Goal: Use online tool/utility: Use online tool/utility

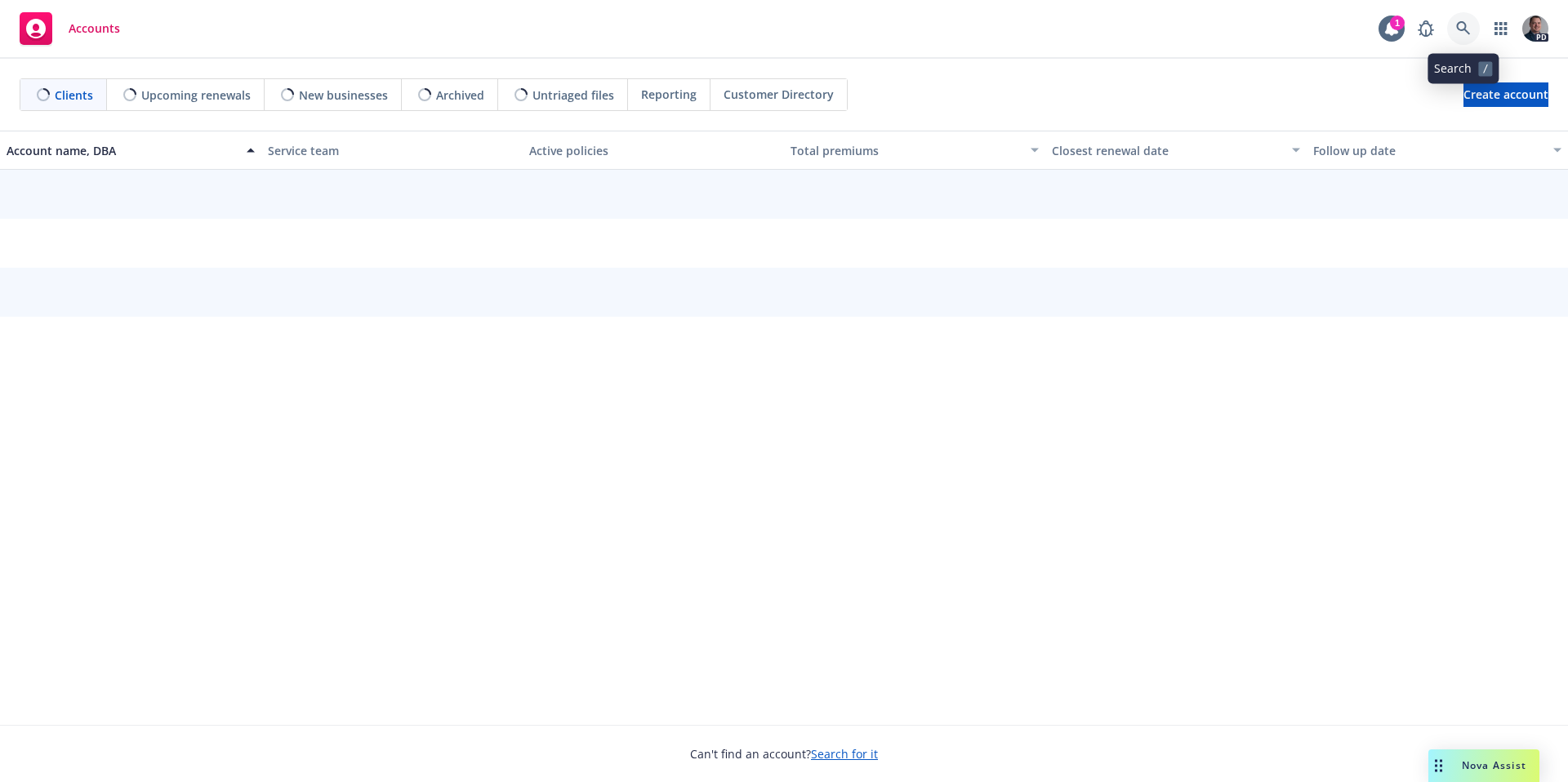
click at [1472, 25] on link at bounding box center [1463, 29] width 33 height 33
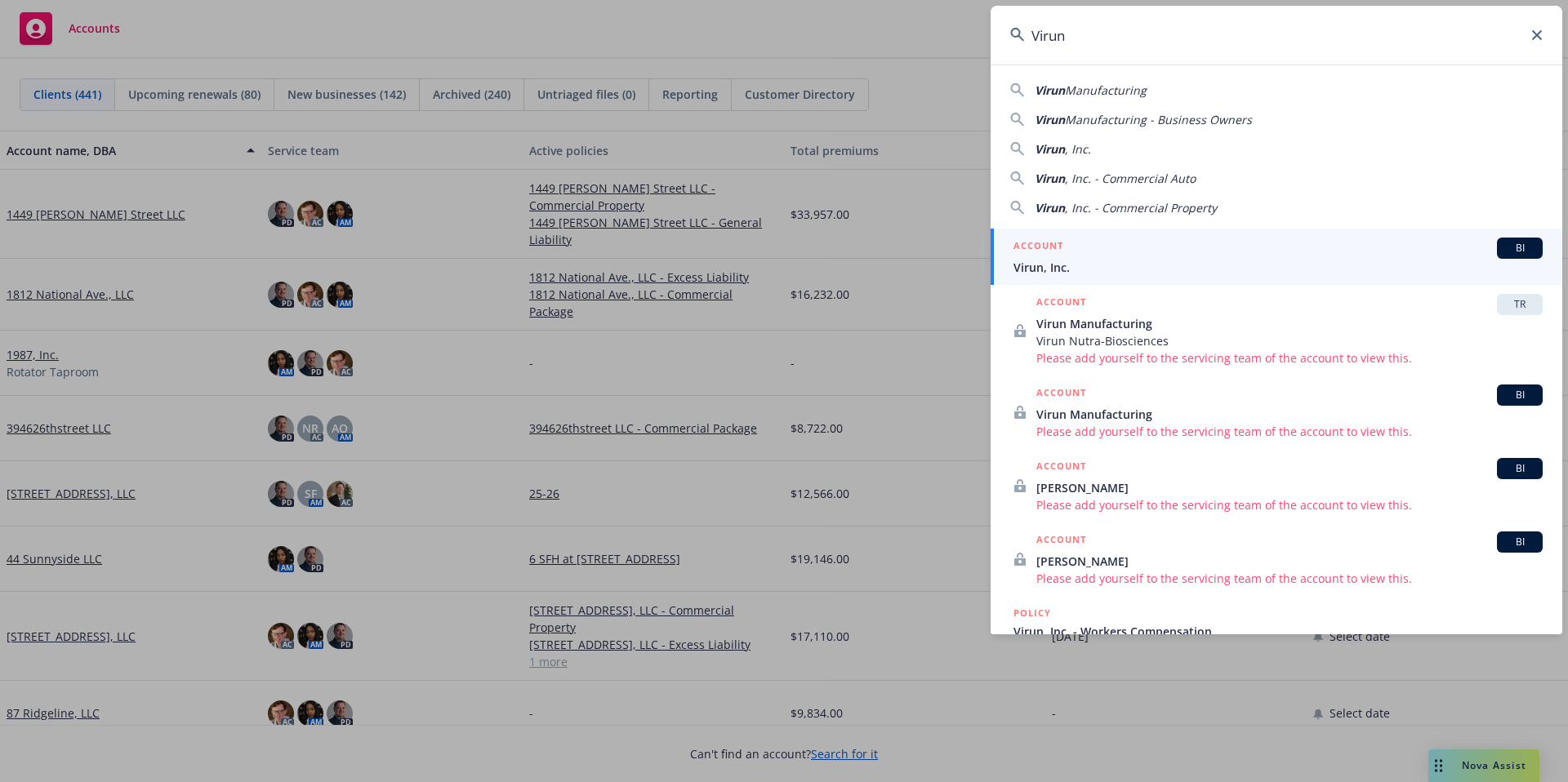
type input "Virun"
click at [1173, 249] on div "ACCOUNT BI" at bounding box center [1278, 248] width 529 height 21
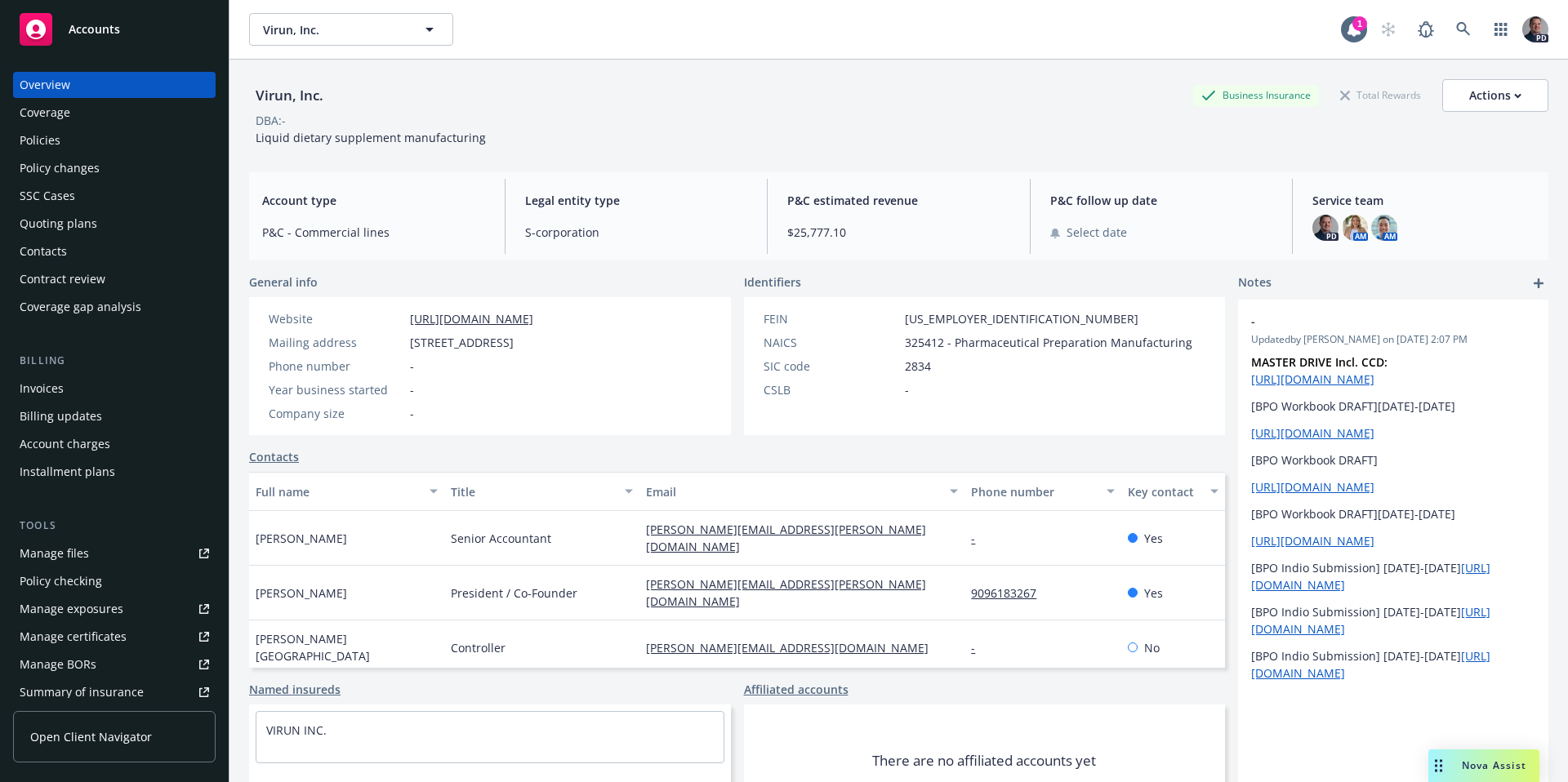
click at [104, 133] on div "Policies" at bounding box center [114, 140] width 190 height 26
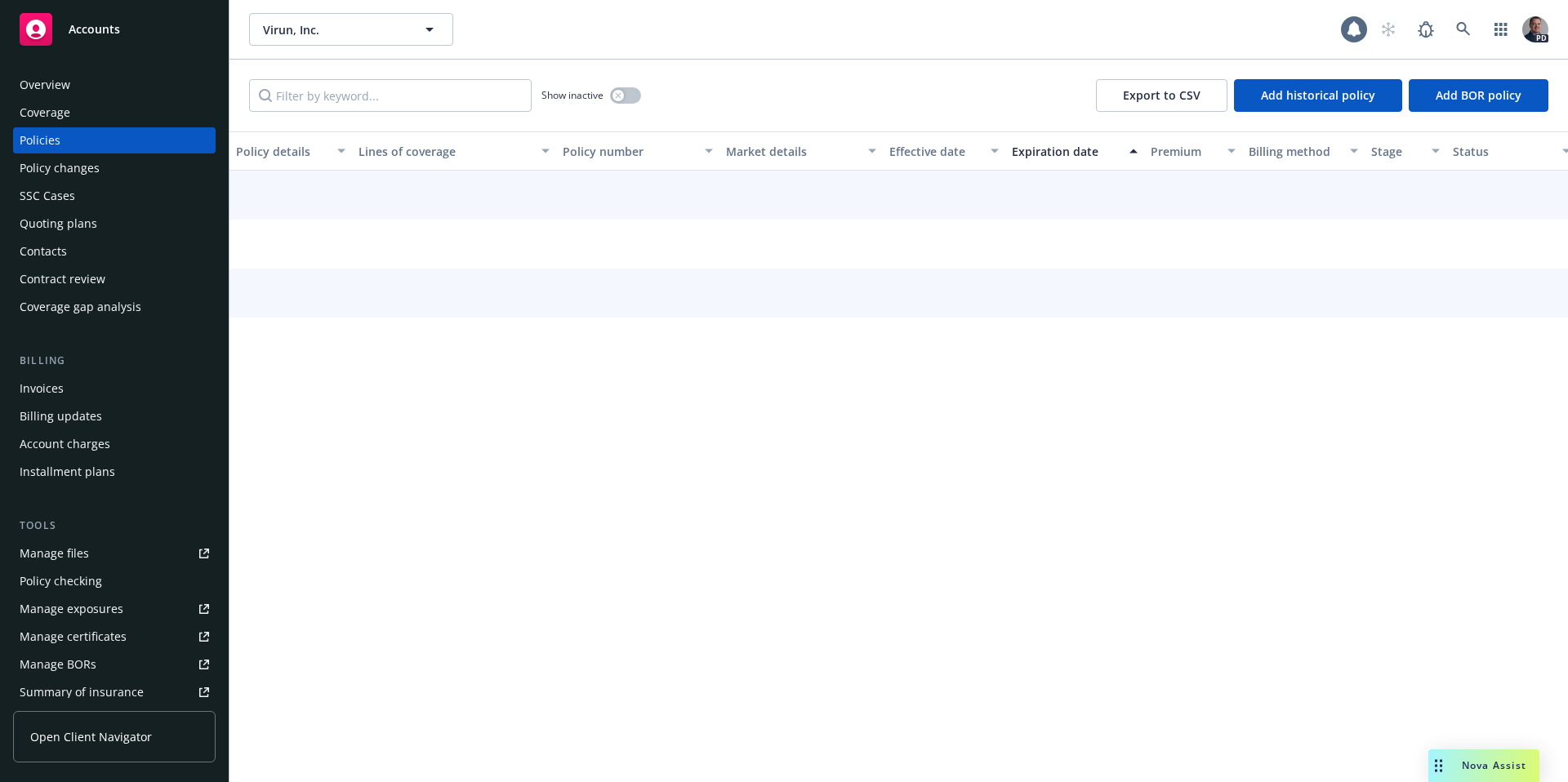
click at [109, 86] on div "Overview" at bounding box center [114, 85] width 190 height 26
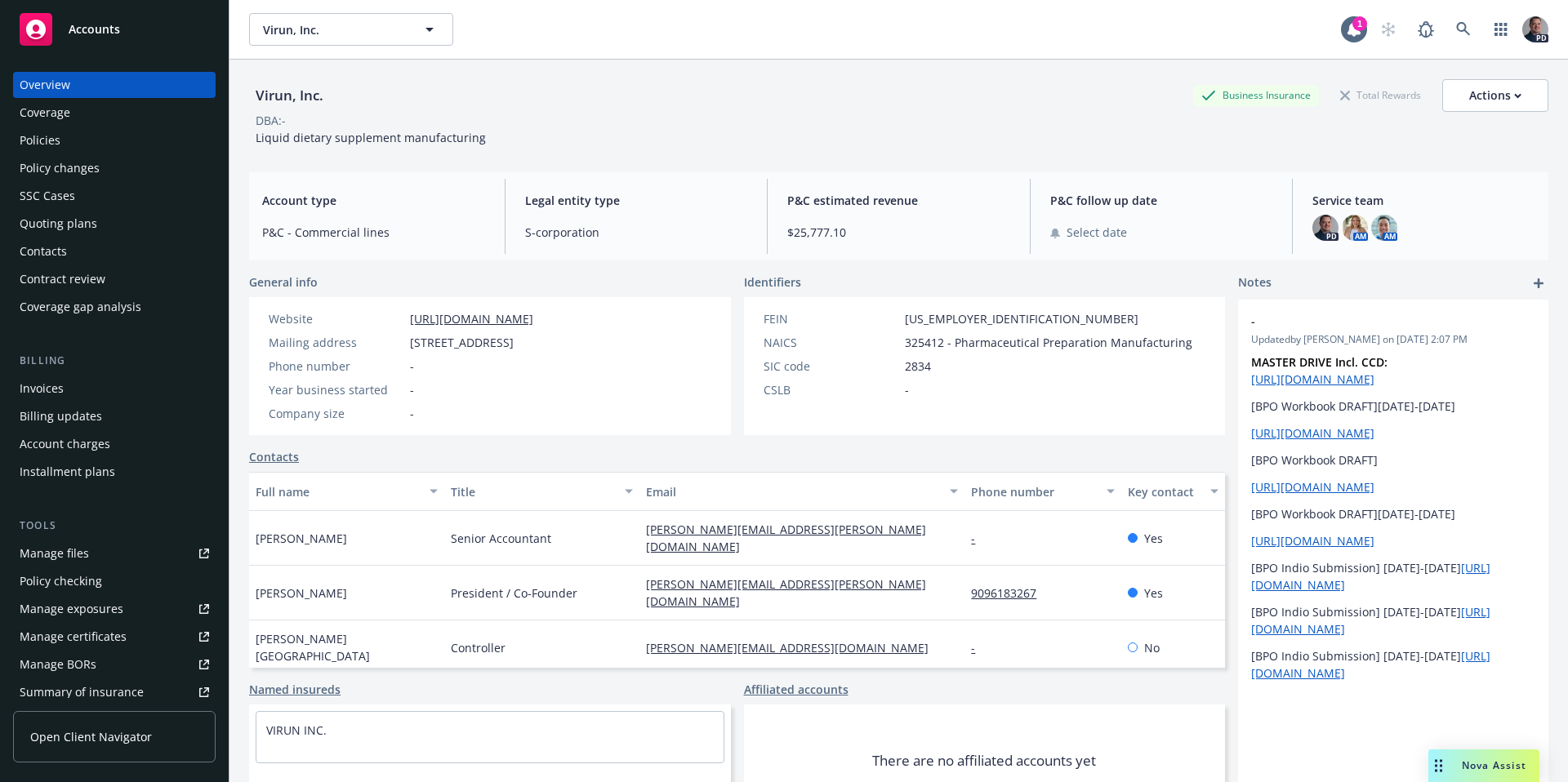
click at [1505, 770] on span "Nova Assist" at bounding box center [1494, 766] width 64 height 14
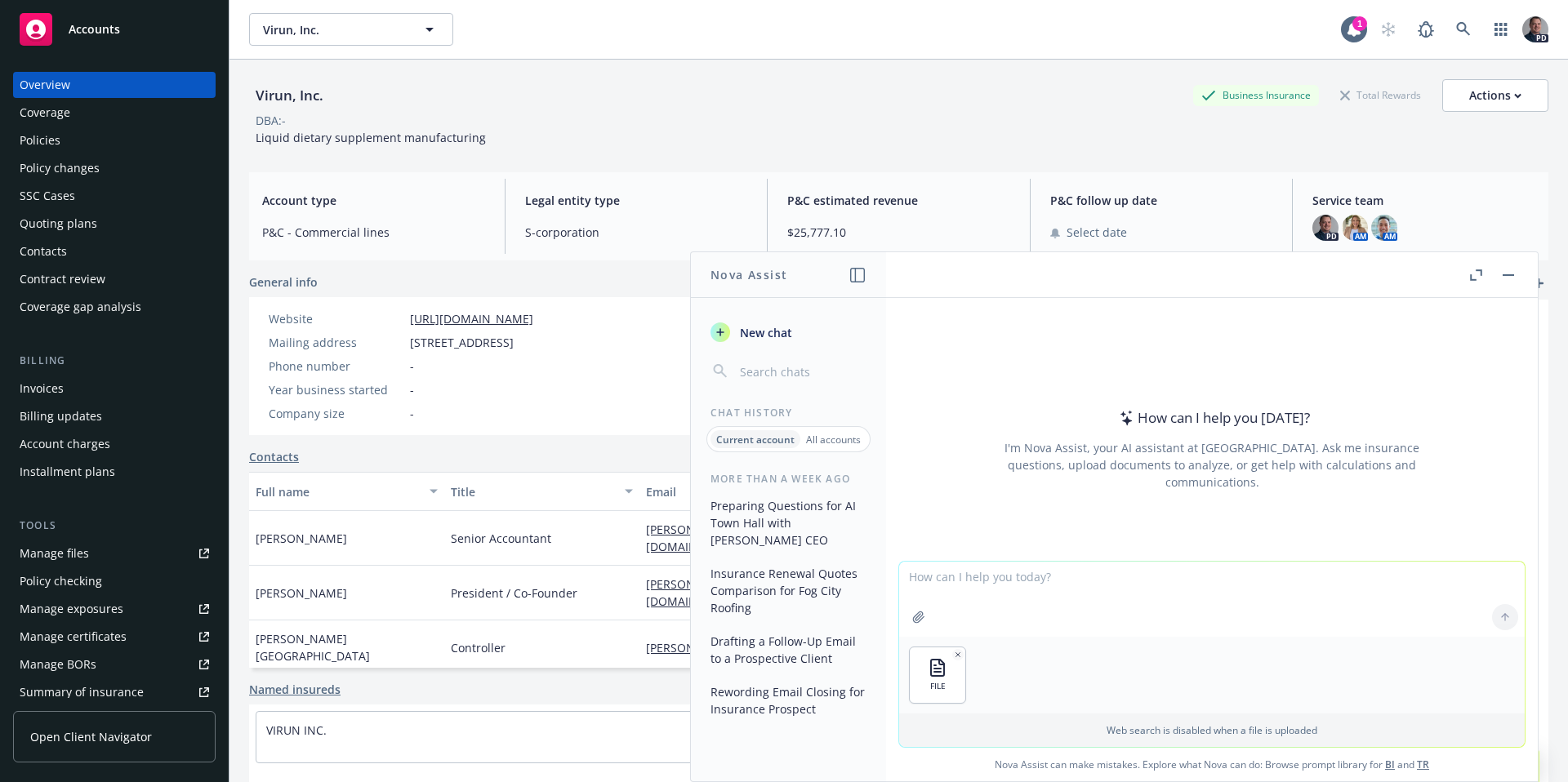
click at [1039, 572] on textarea at bounding box center [1212, 599] width 625 height 75
type textarea "Nove convert this CSV to an excel for me."
